Goal: Find specific page/section: Find specific page/section

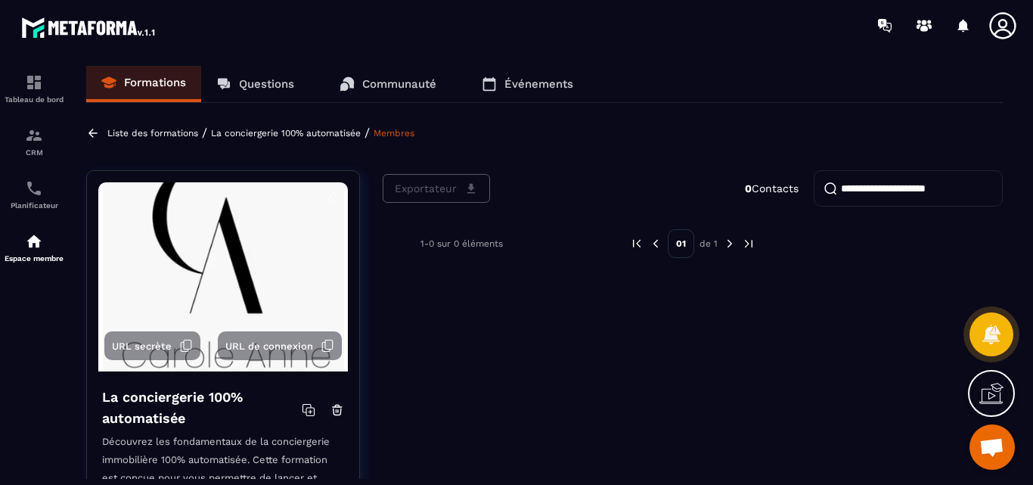
click at [272, 76] on link "Questions" at bounding box center [255, 84] width 108 height 36
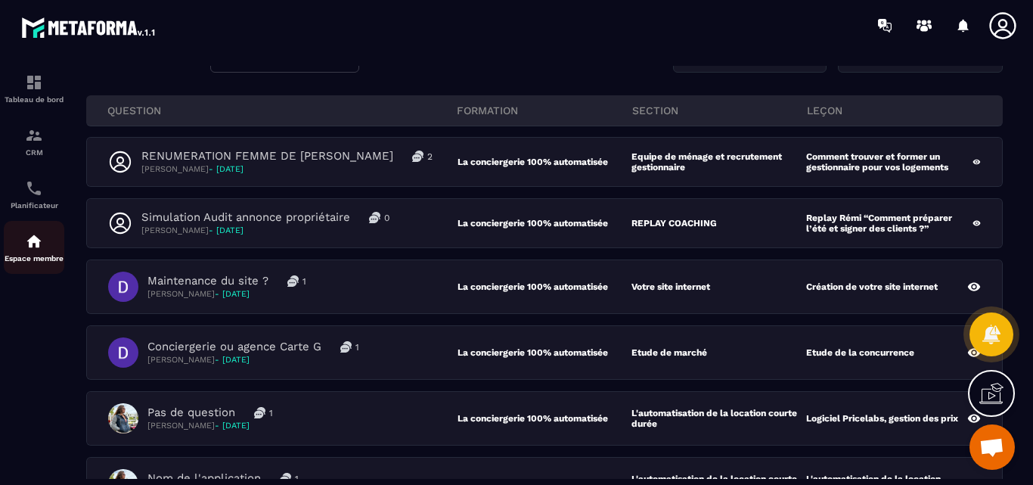
scroll to position [60, 0]
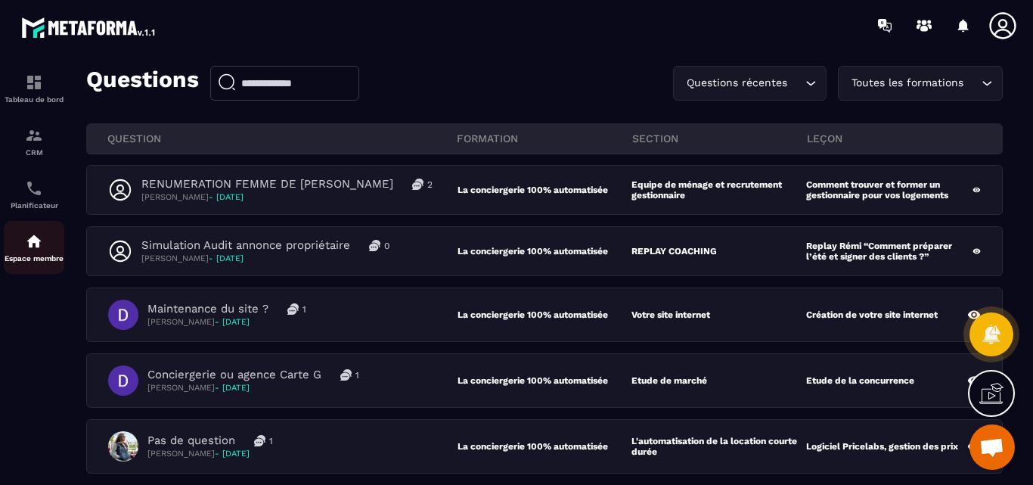
click at [27, 247] on img at bounding box center [34, 241] width 18 height 18
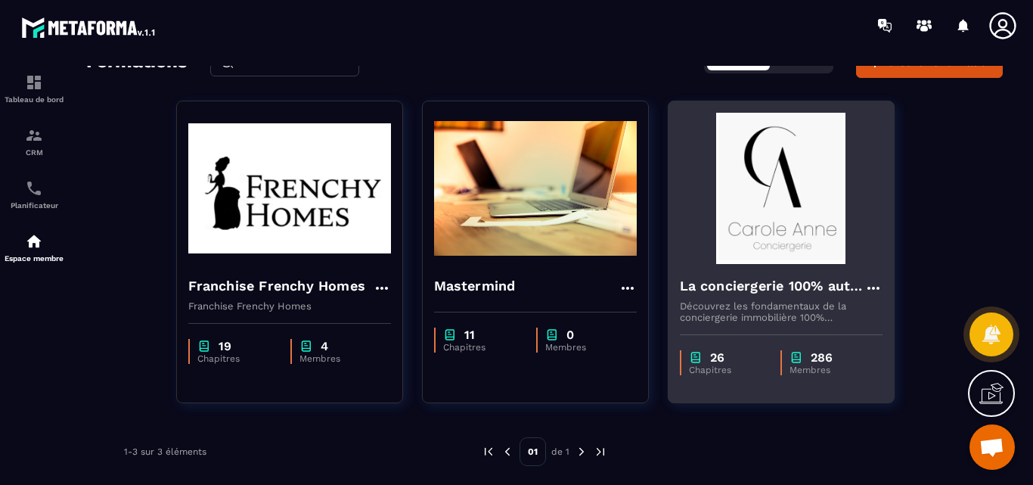
scroll to position [82, 0]
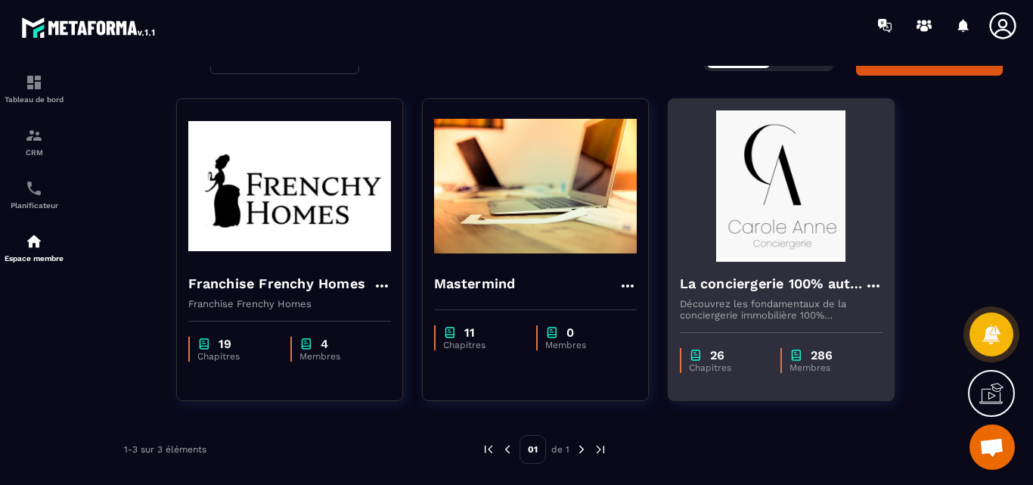
click at [770, 222] on img at bounding box center [781, 185] width 203 height 151
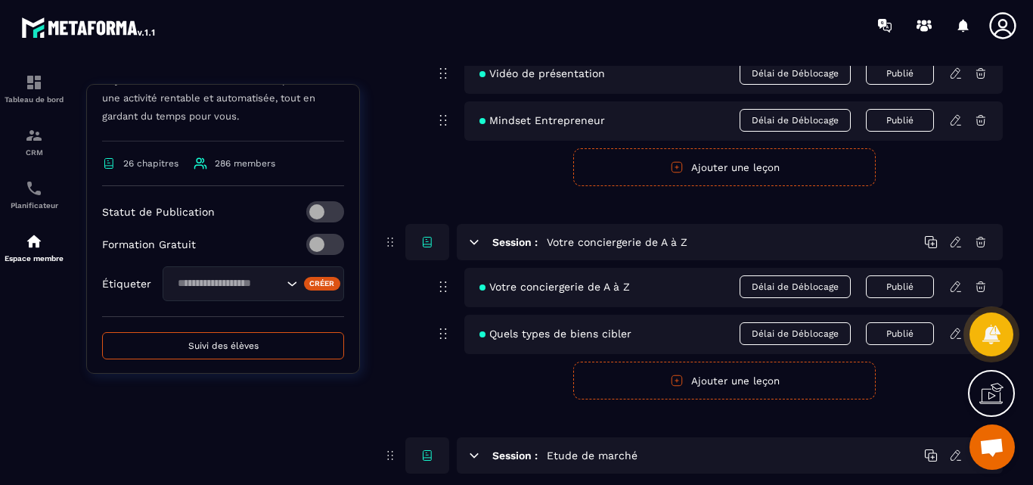
scroll to position [583, 0]
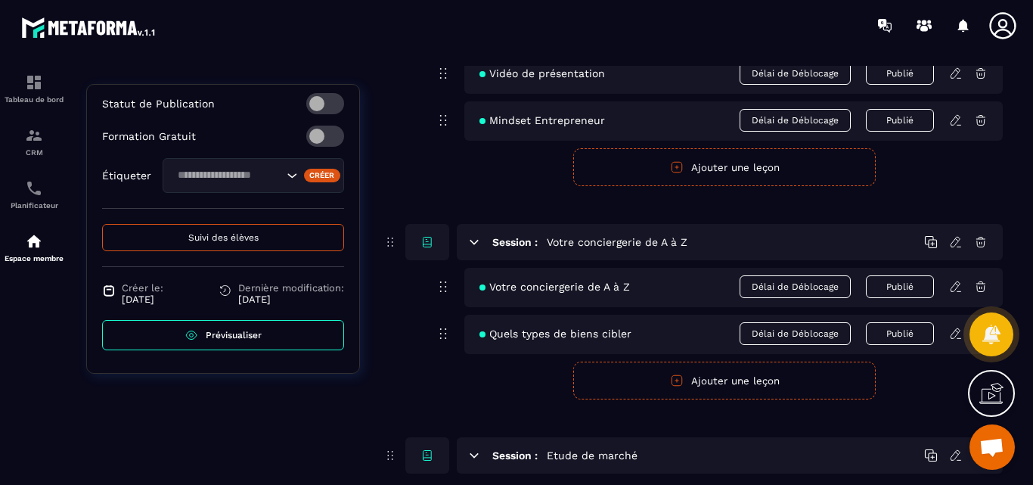
click at [223, 333] on span "Prévisualiser" at bounding box center [234, 335] width 56 height 11
